Goal: Task Accomplishment & Management: Manage account settings

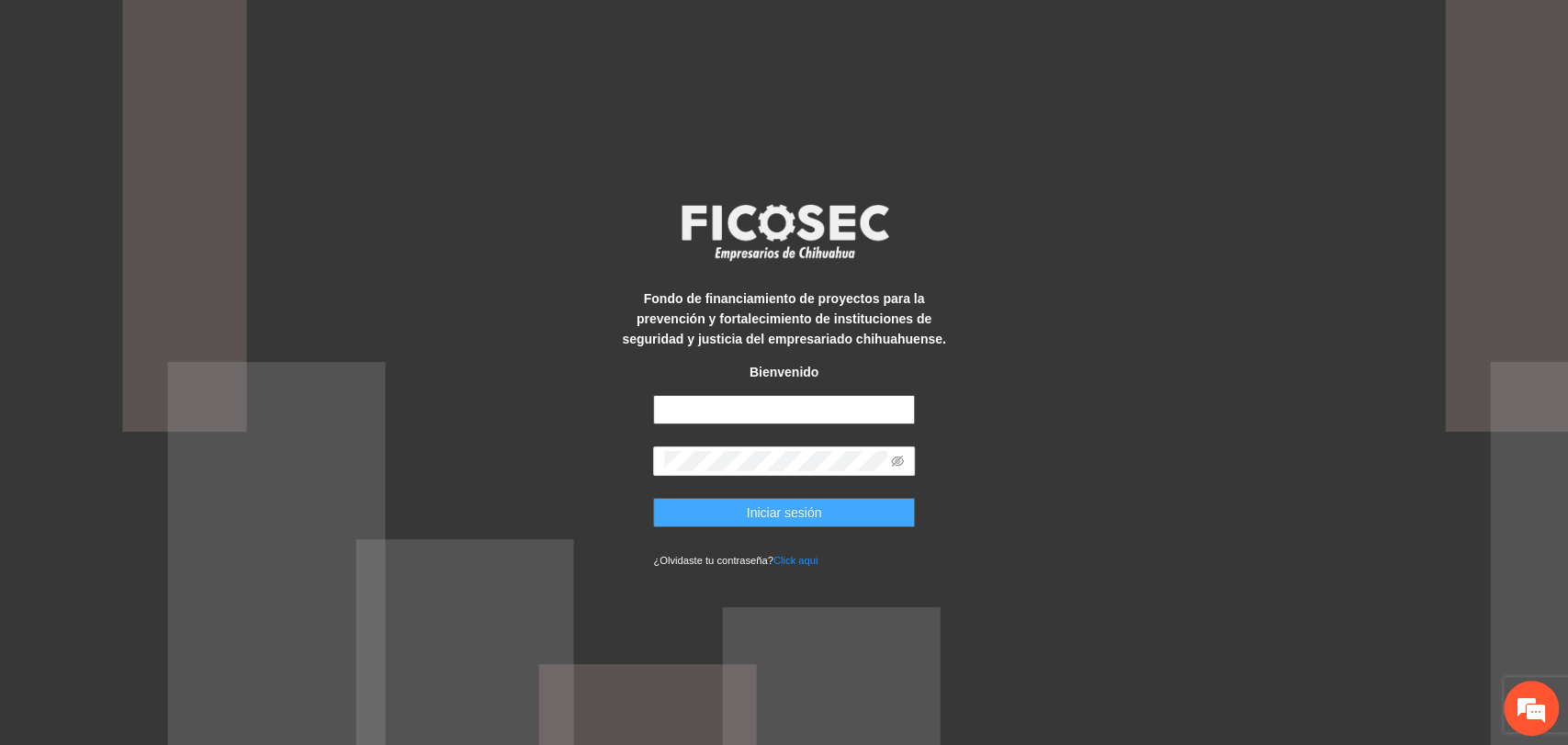
type input "**********"
click at [726, 510] on button "Iniciar sesión" at bounding box center [784, 513] width 262 height 30
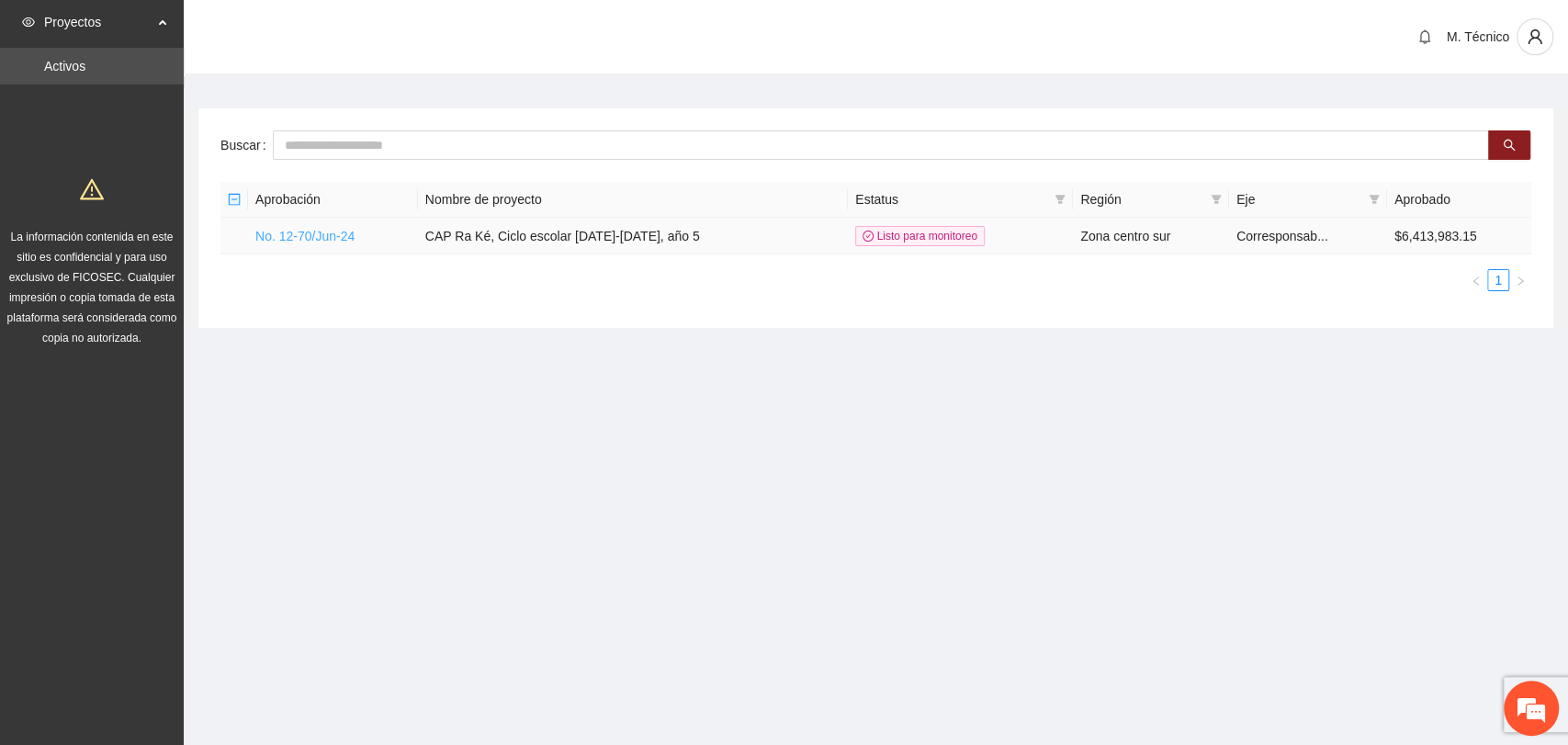
click at [326, 237] on link "No. 12-70/Jun-24" at bounding box center [305, 236] width 99 height 15
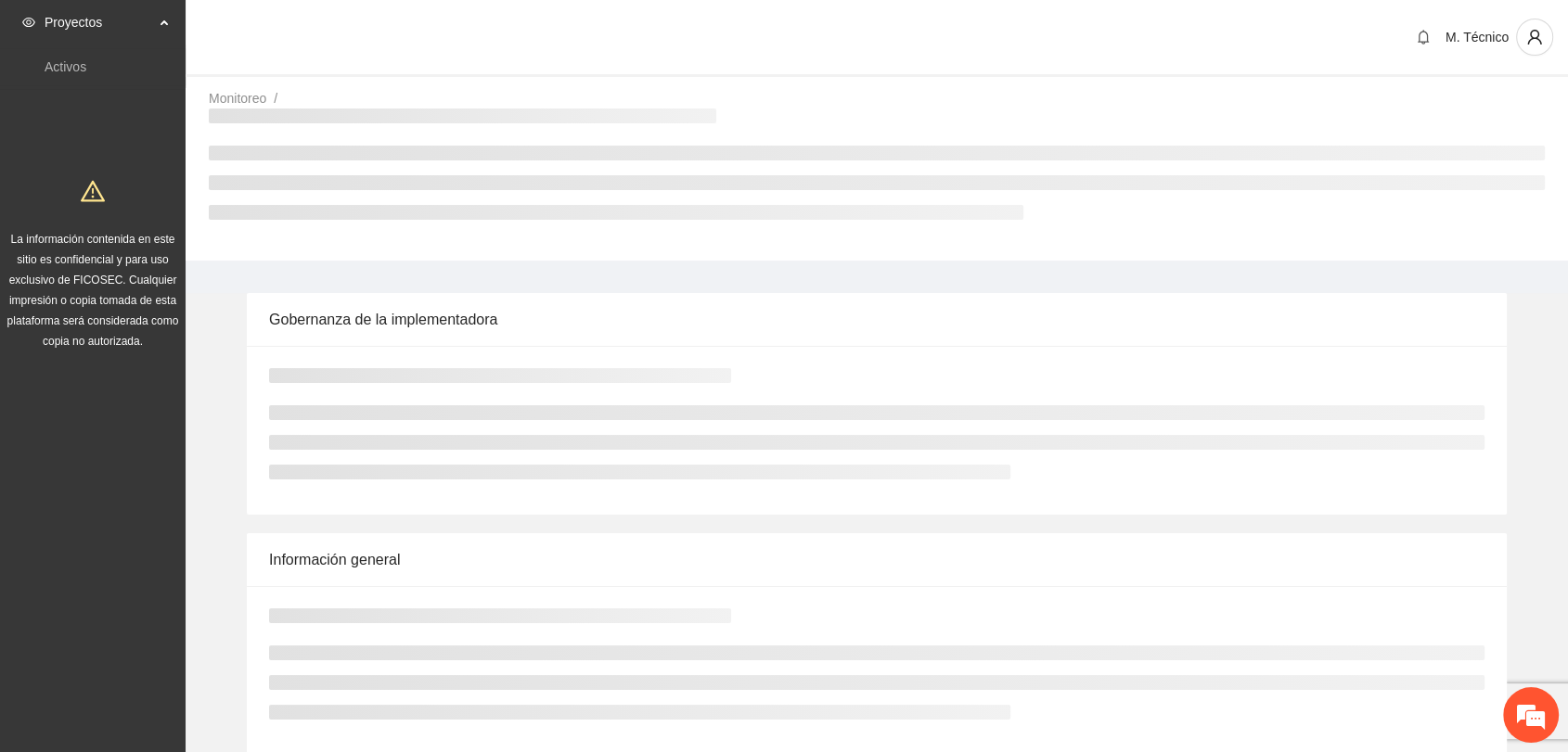
click at [233, 341] on div "Gobernanza de la implementadora" at bounding box center [876, 403] width 1352 height 222
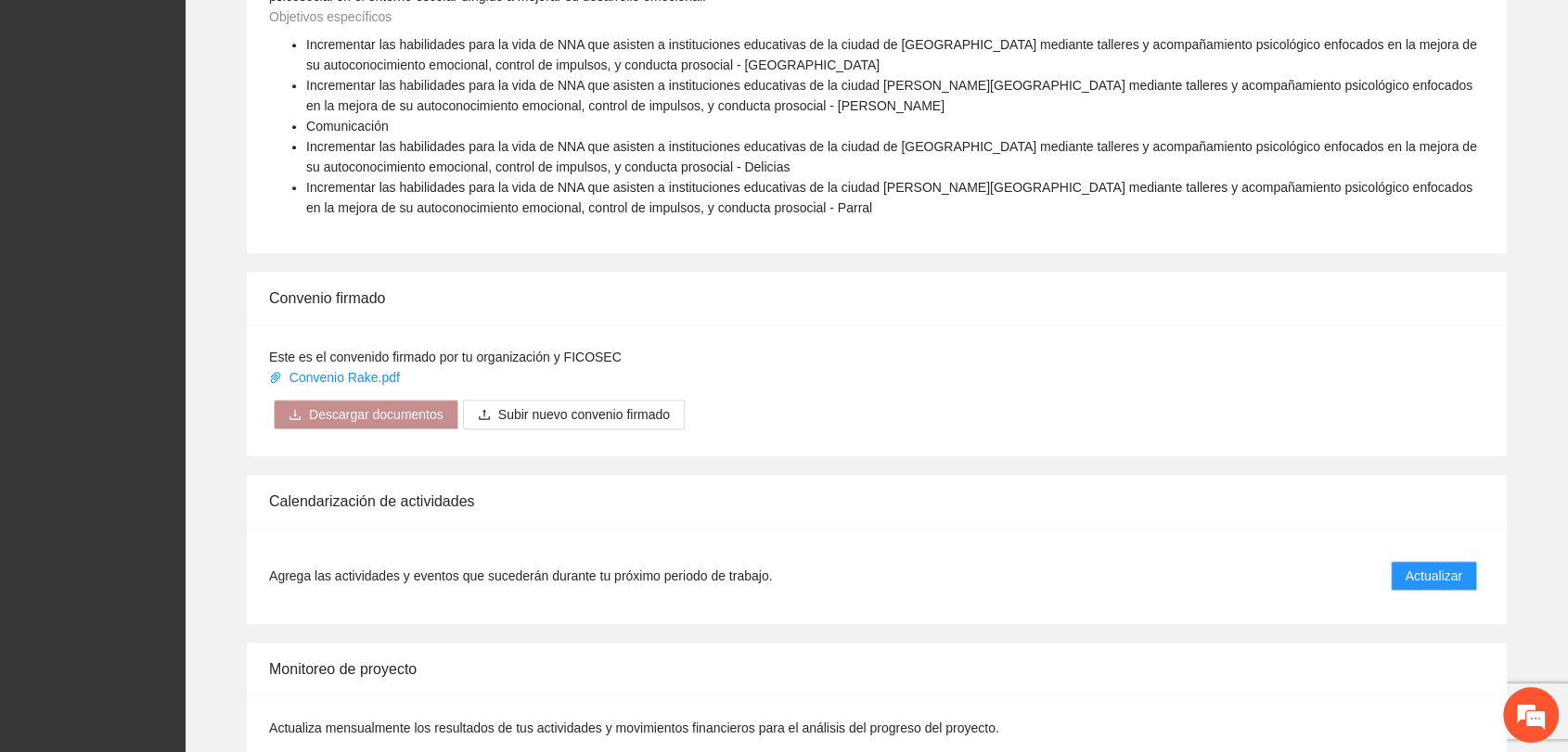
scroll to position [1352, 0]
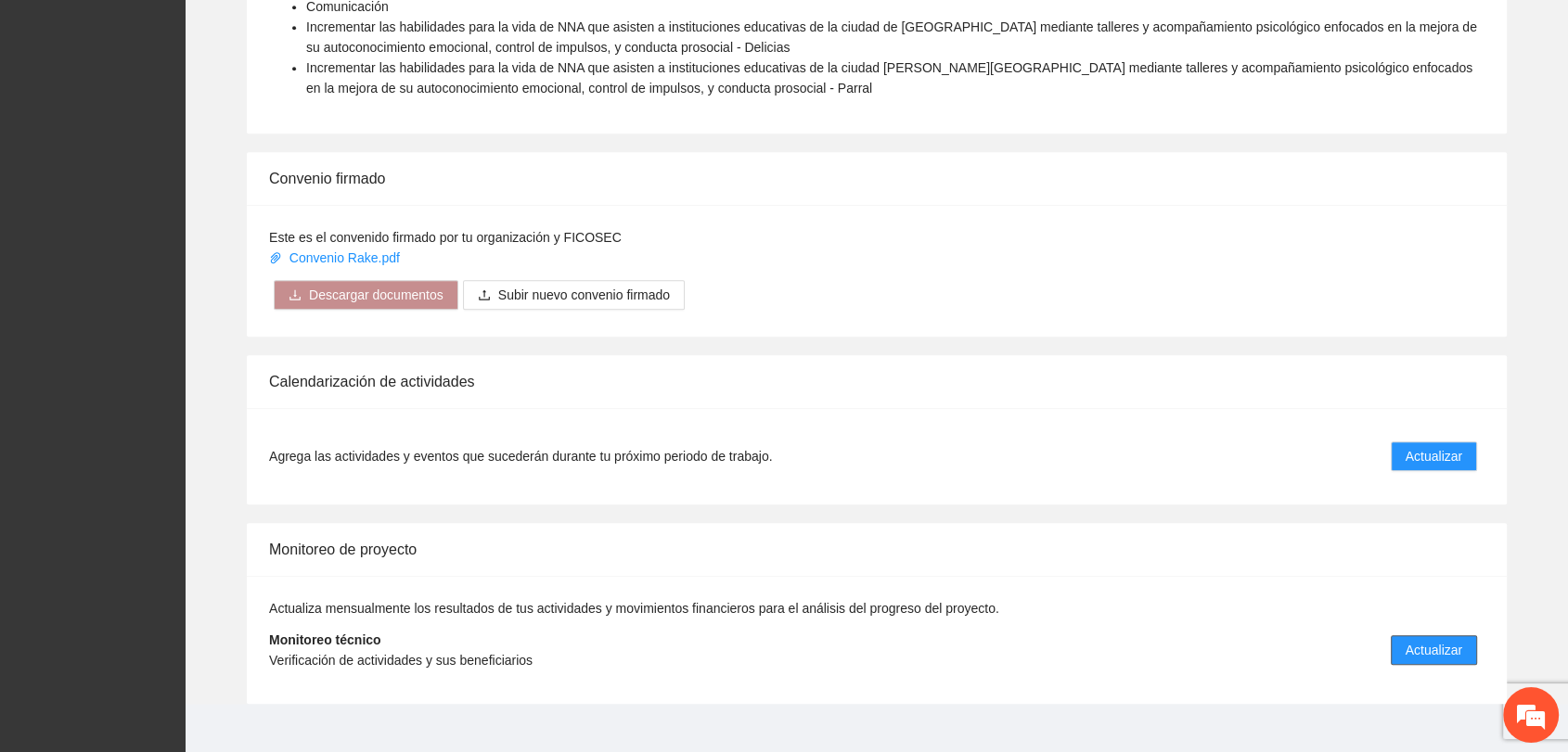
click at [1406, 640] on span "Actualizar" at bounding box center [1434, 650] width 57 height 21
